Goal: Check status: Check status

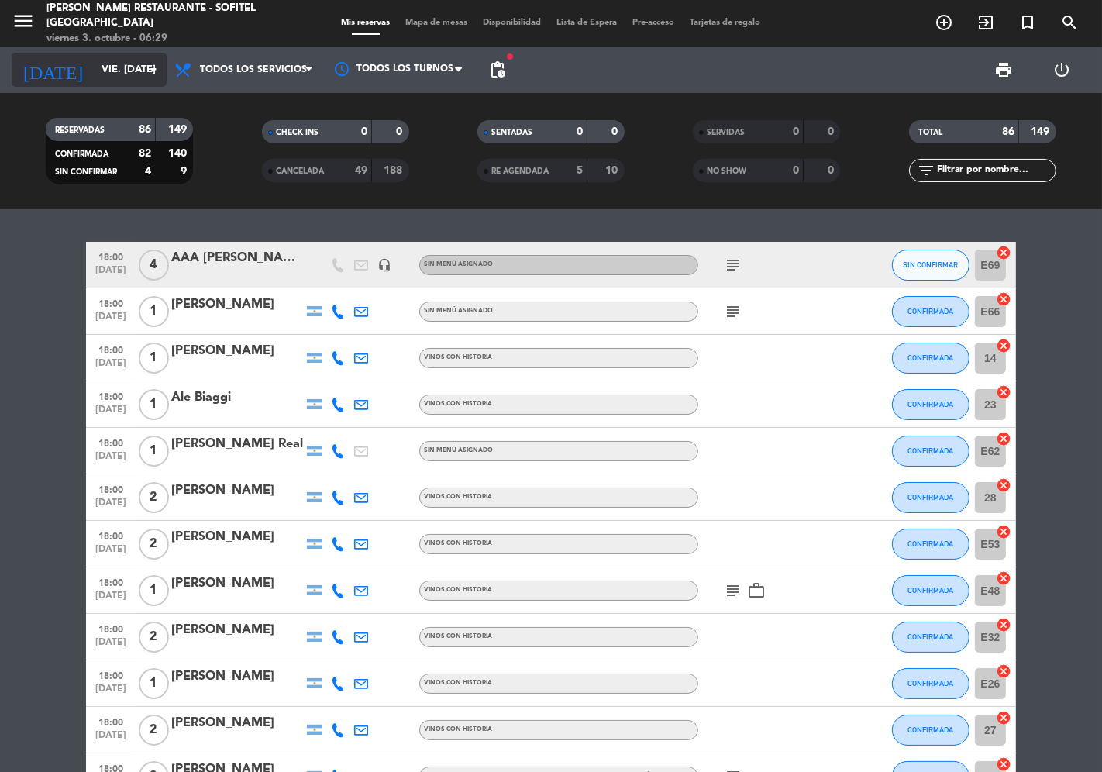
click at [112, 74] on input "vie. [DATE]" at bounding box center [161, 70] width 135 height 28
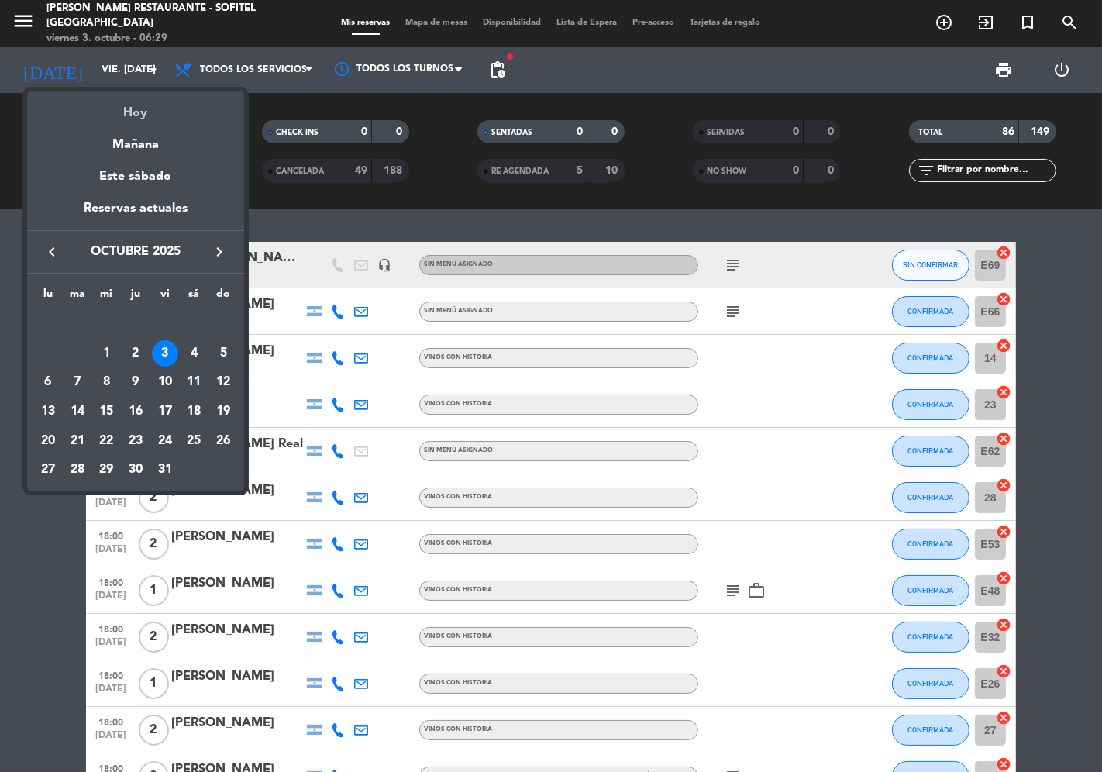
click at [116, 103] on div "Hoy" at bounding box center [135, 107] width 217 height 32
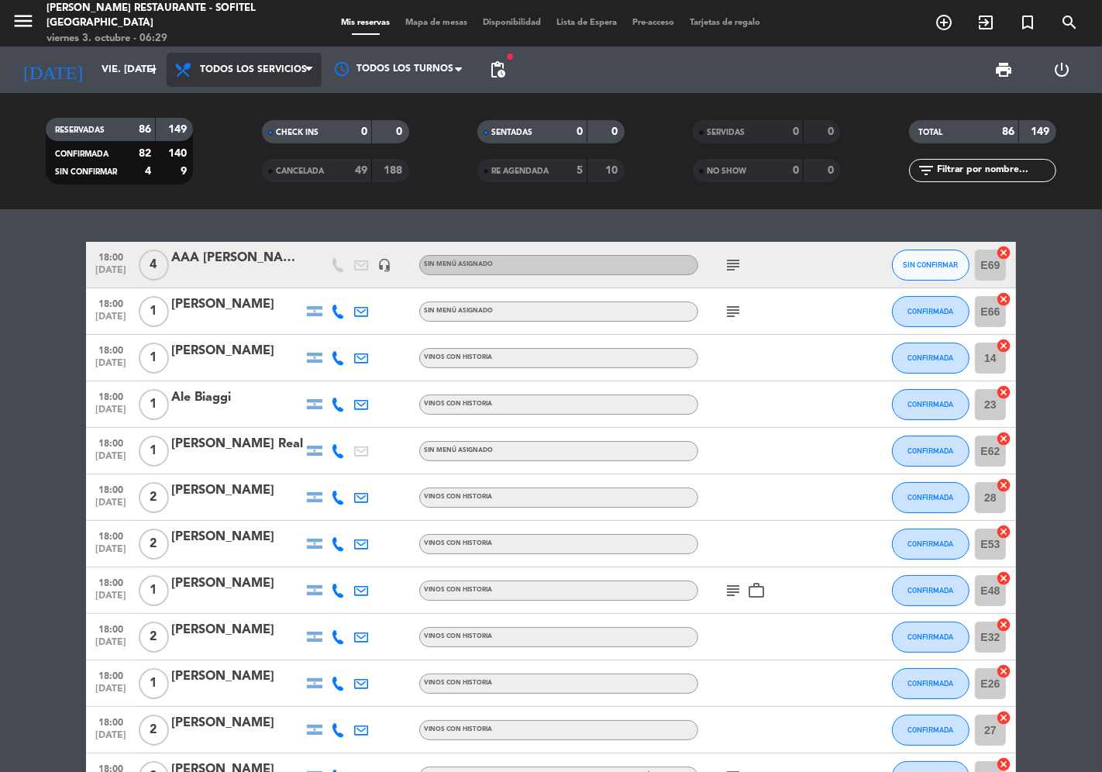
click at [279, 64] on span "Todos los servicios" at bounding box center [253, 69] width 107 height 11
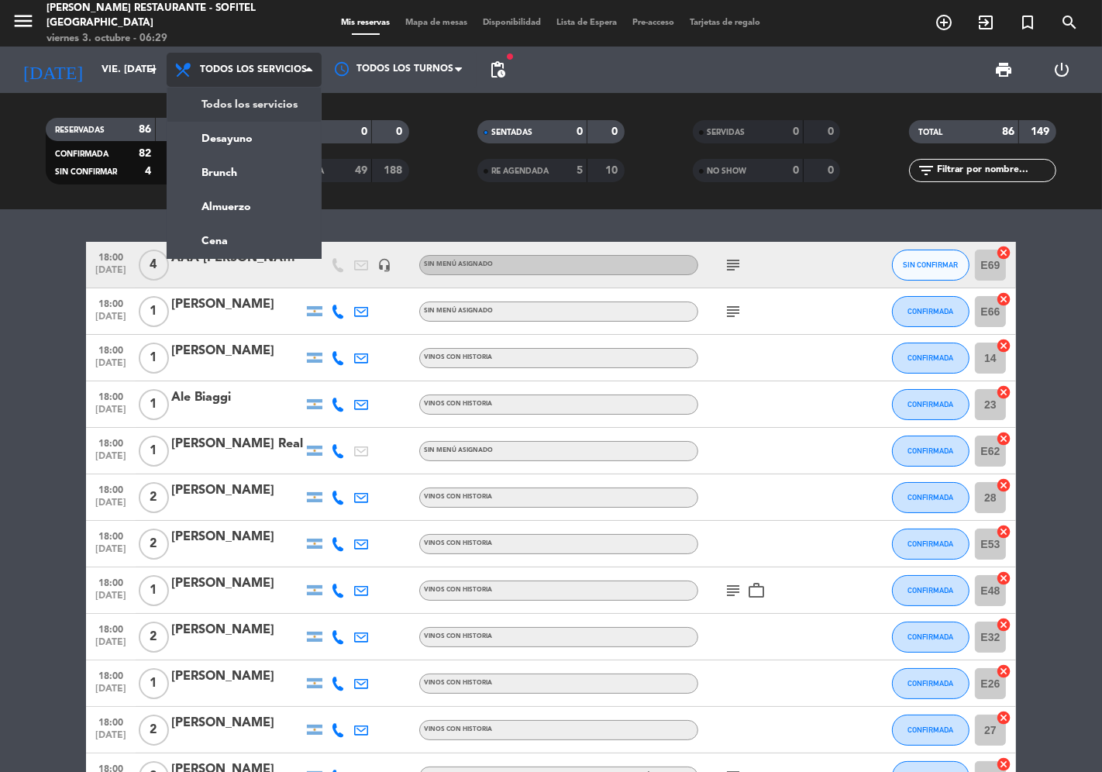
click at [296, 107] on div "menu [PERSON_NAME] restaurante - Sofitel [GEOGRAPHIC_DATA] viernes 3. octubre -…" at bounding box center [551, 104] width 1102 height 209
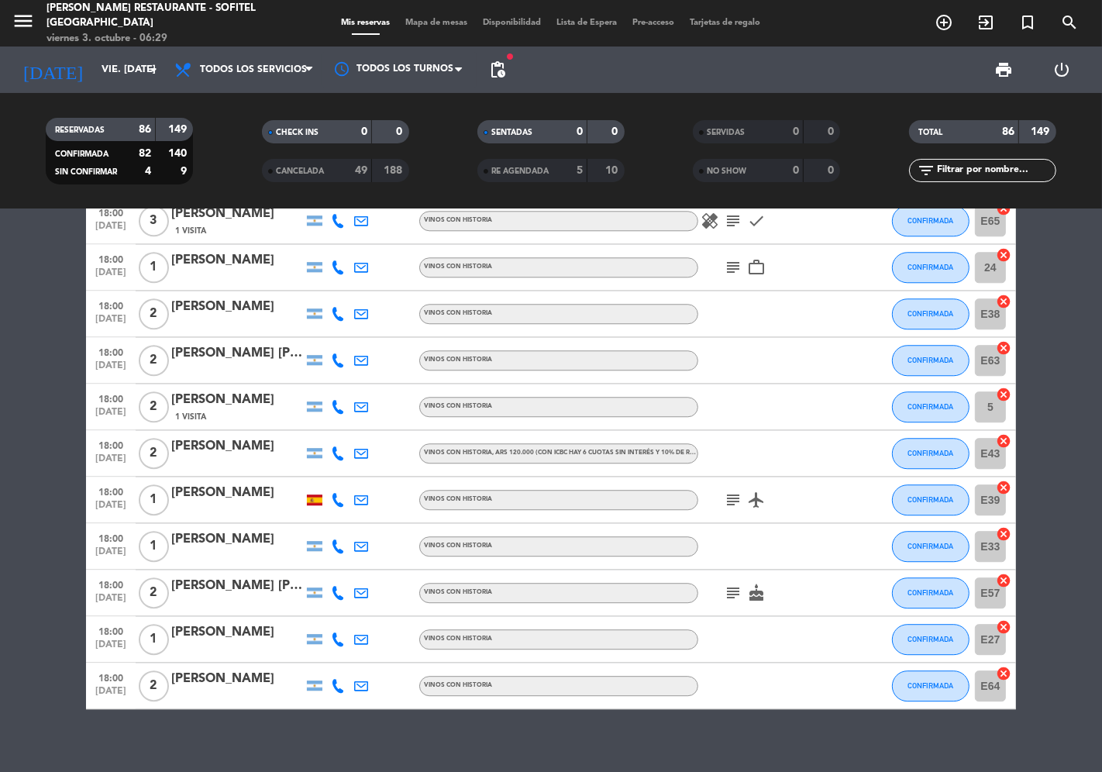
scroll to position [3547, 0]
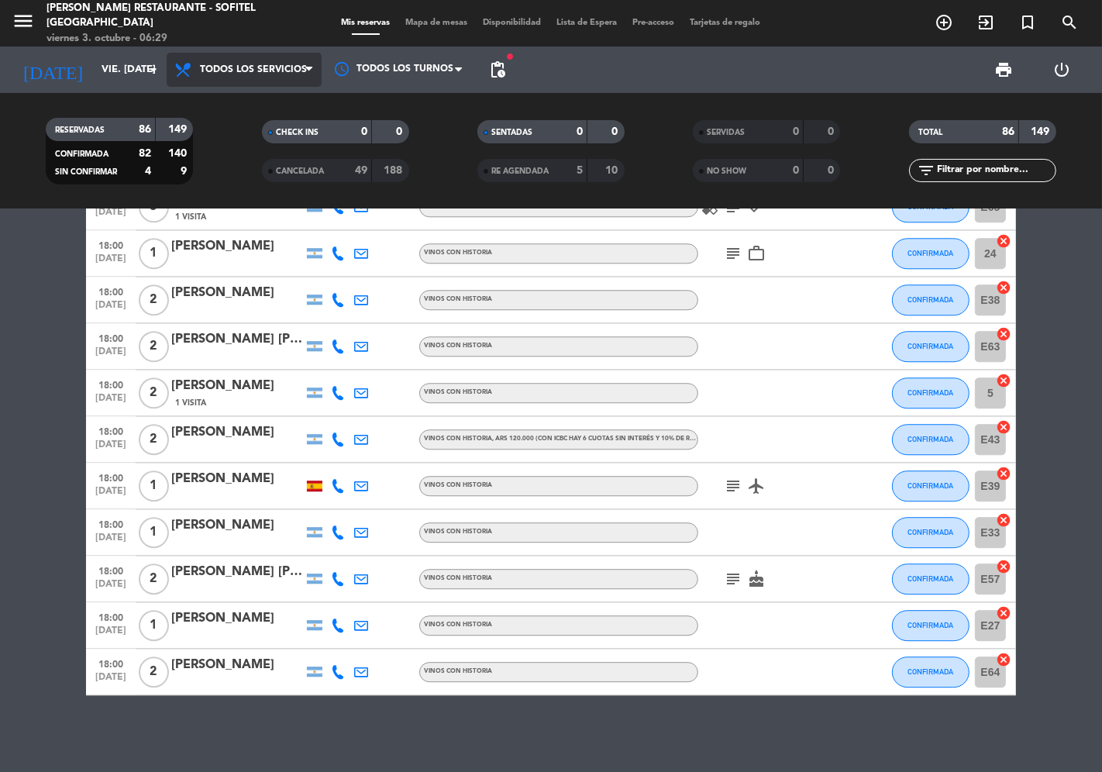
click at [289, 75] on span "Todos los servicios" at bounding box center [244, 70] width 155 height 34
click at [271, 129] on div "menu [PERSON_NAME] restaurante - Sofitel [GEOGRAPHIC_DATA] viernes 3. octubre -…" at bounding box center [551, 104] width 1102 height 209
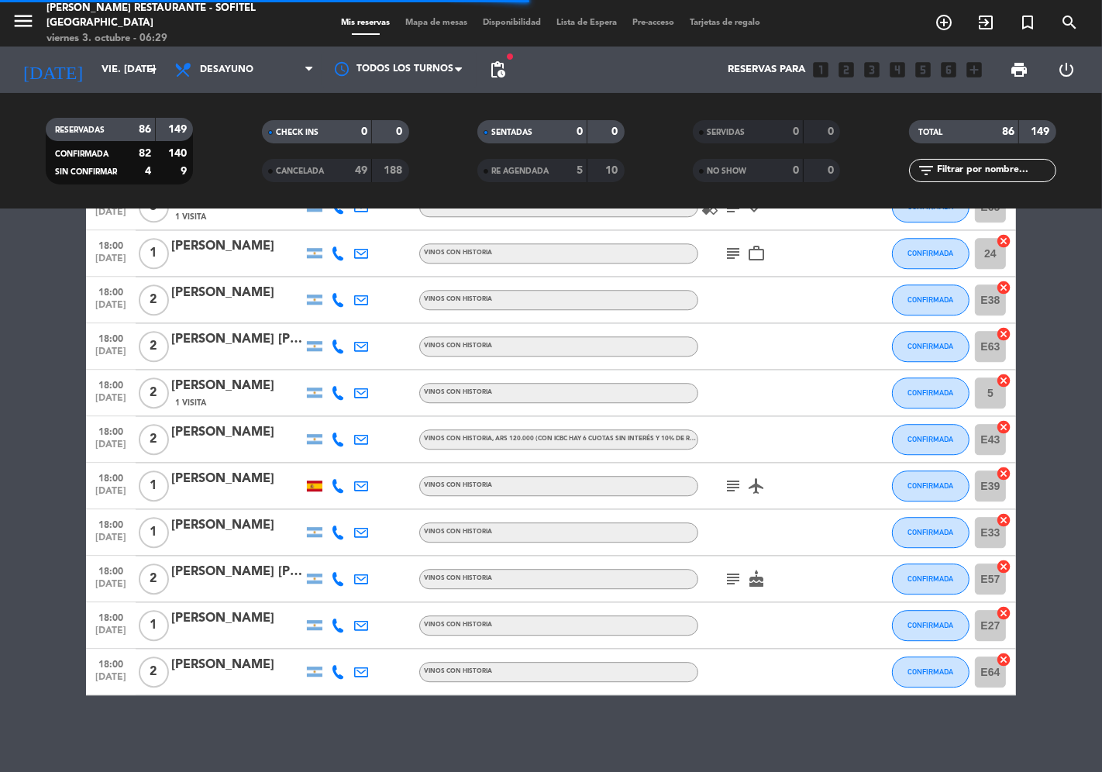
scroll to position [0, 0]
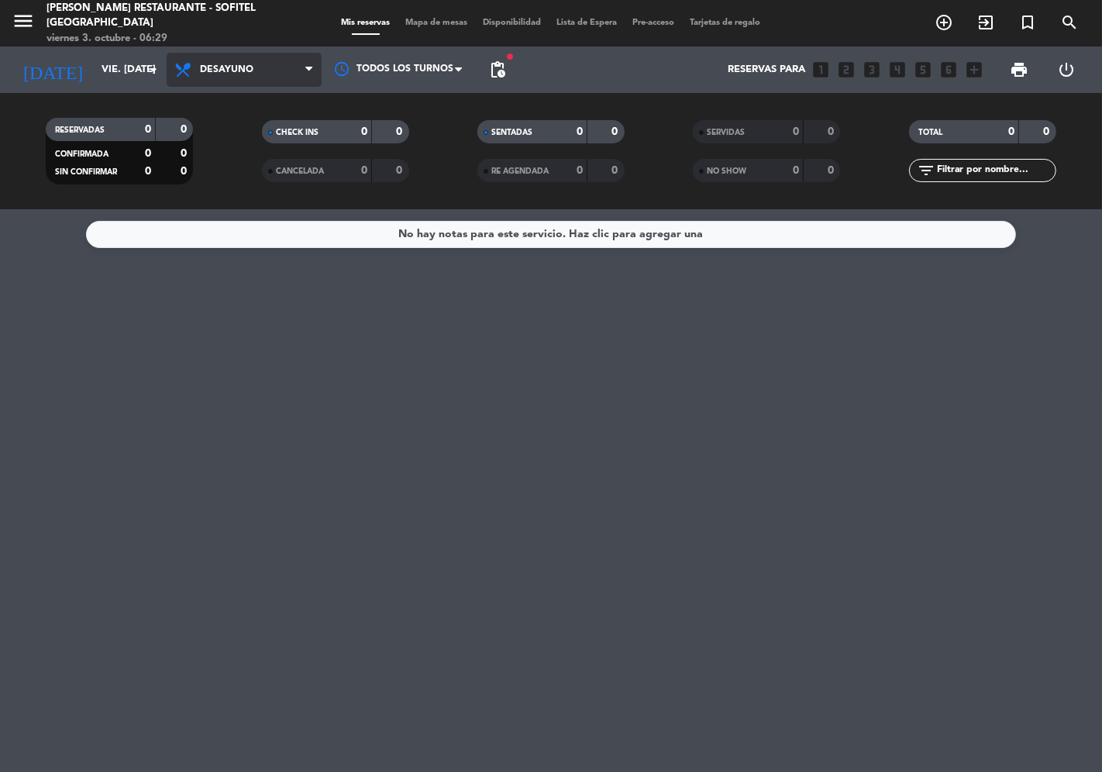
click at [257, 74] on span "Desayuno" at bounding box center [244, 70] width 155 height 34
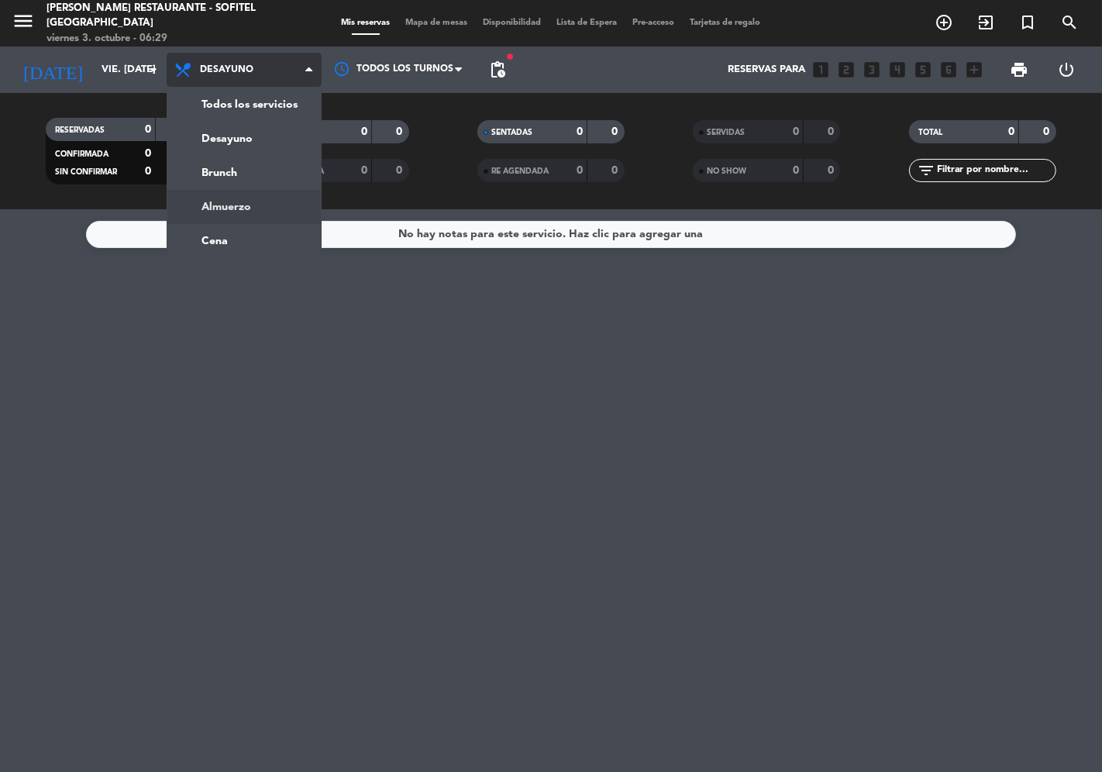
click at [243, 212] on ng-component "menu [PERSON_NAME] restaurante - Sofitel [GEOGRAPHIC_DATA] viernes 3. octubre -…" at bounding box center [551, 386] width 1102 height 772
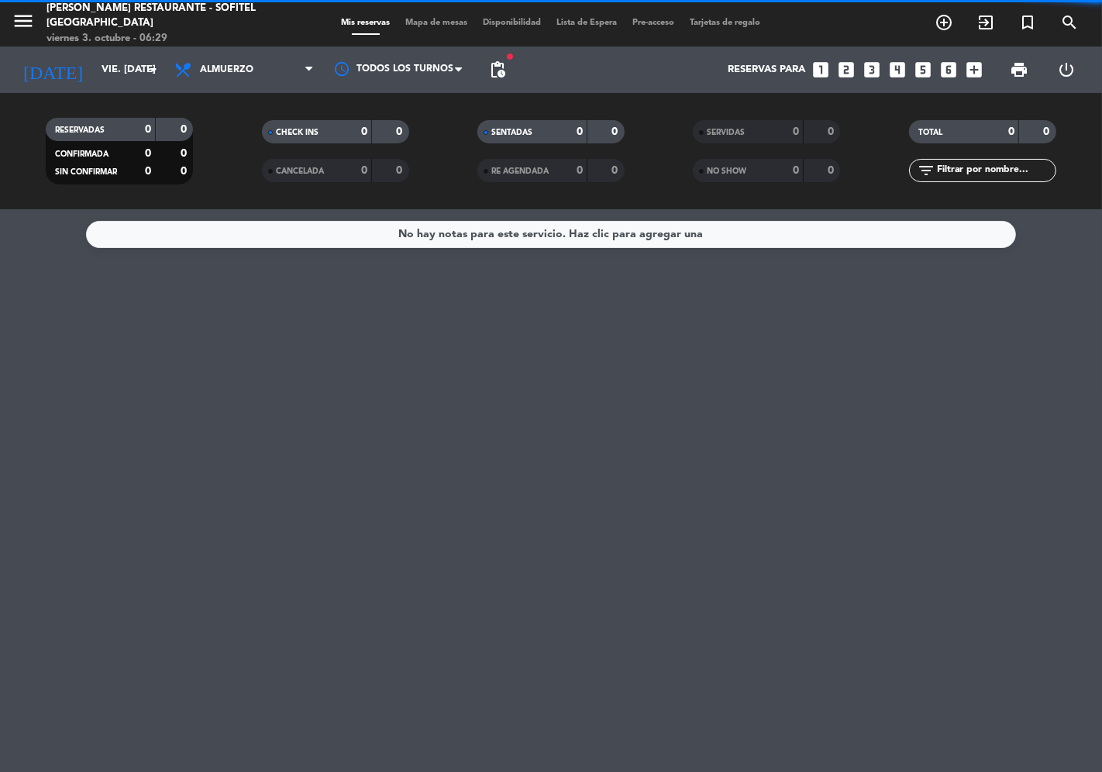
click at [229, 72] on span "Almuerzo" at bounding box center [226, 69] width 53 height 11
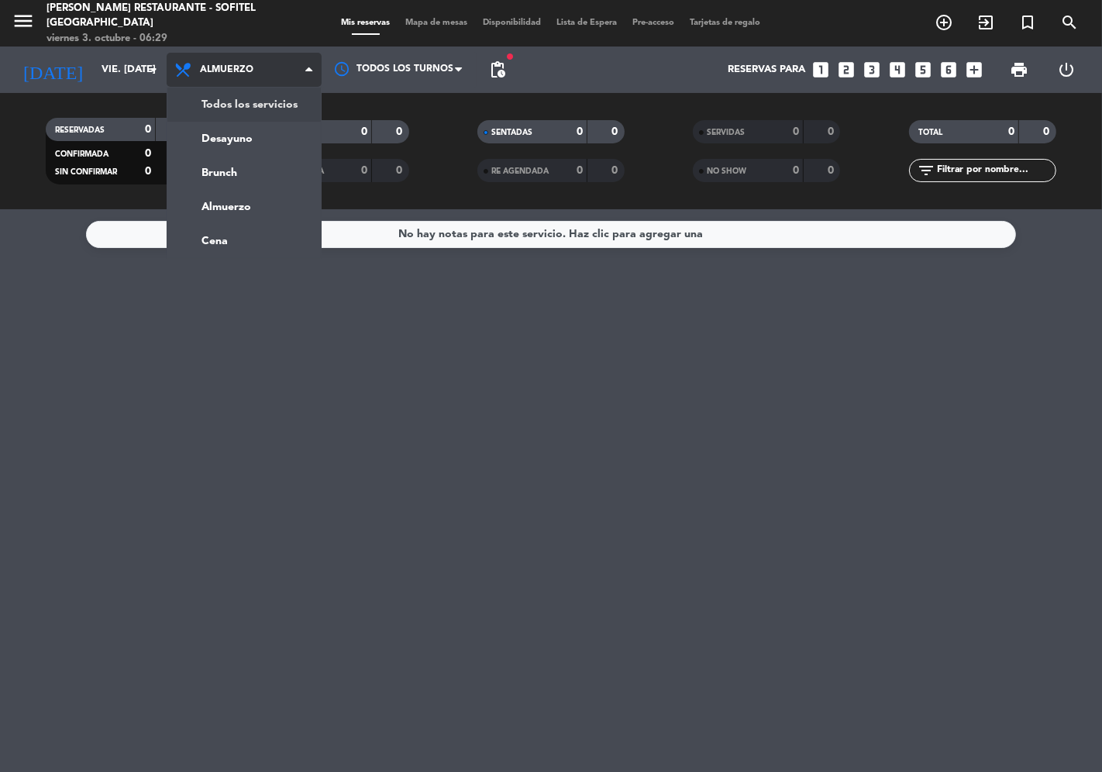
click at [242, 105] on div "menu [PERSON_NAME] restaurante - Sofitel [GEOGRAPHIC_DATA] viernes 3. octubre -…" at bounding box center [551, 104] width 1102 height 209
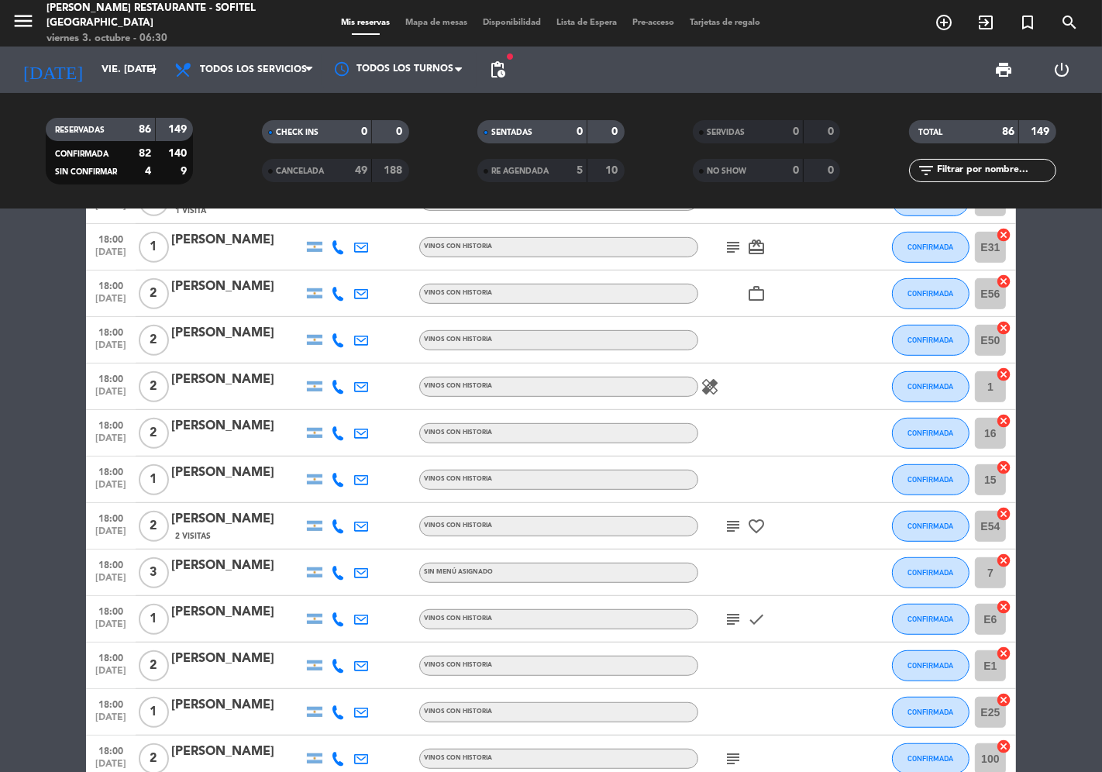
scroll to position [688, 0]
